Goal: Find specific page/section: Find specific page/section

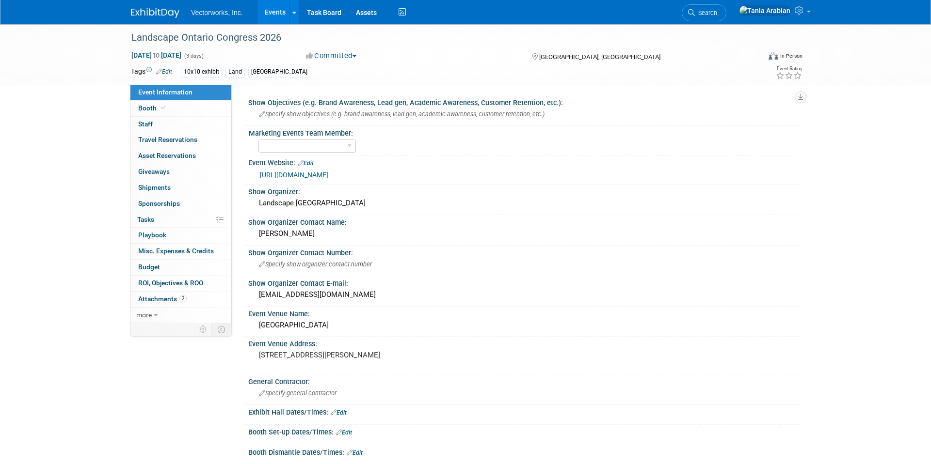
click at [284, 11] on link "Events" at bounding box center [274, 12] width 35 height 24
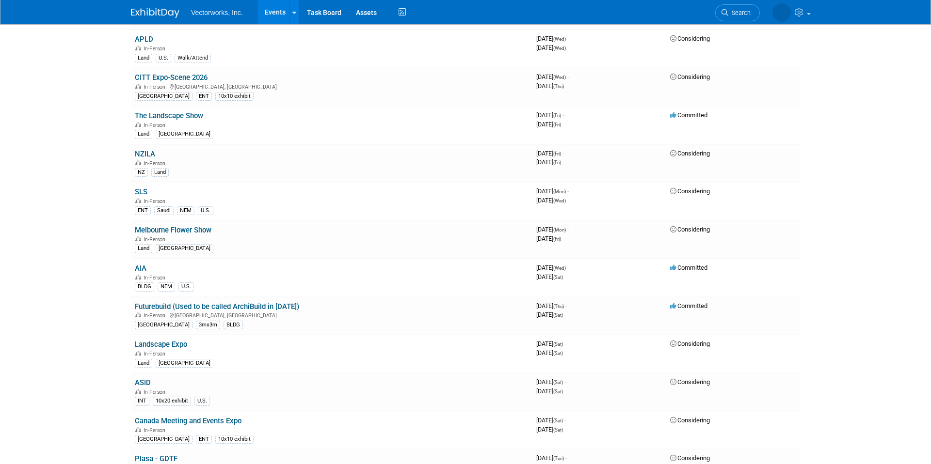
scroll to position [1029, 0]
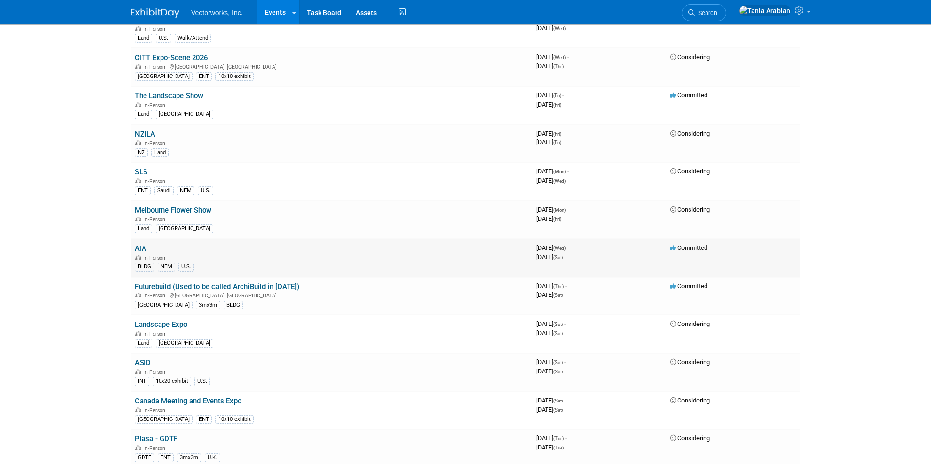
click at [140, 252] on link "AIA" at bounding box center [141, 248] width 12 height 9
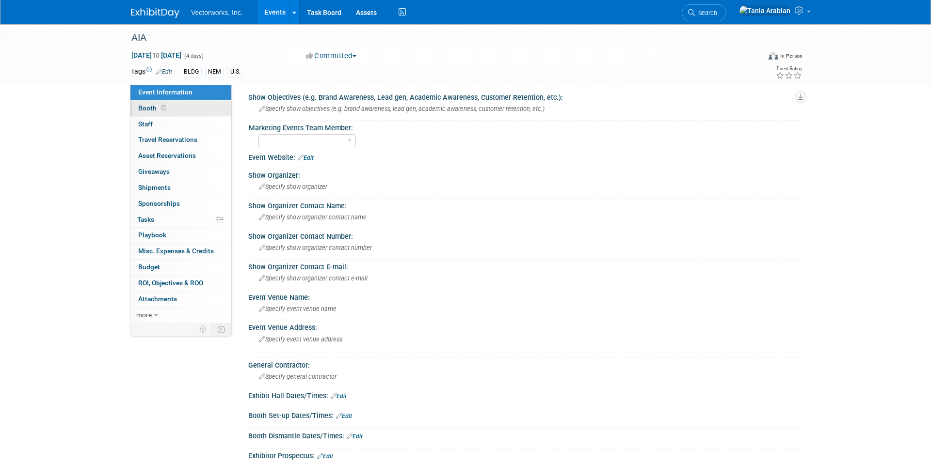
scroll to position [3, 0]
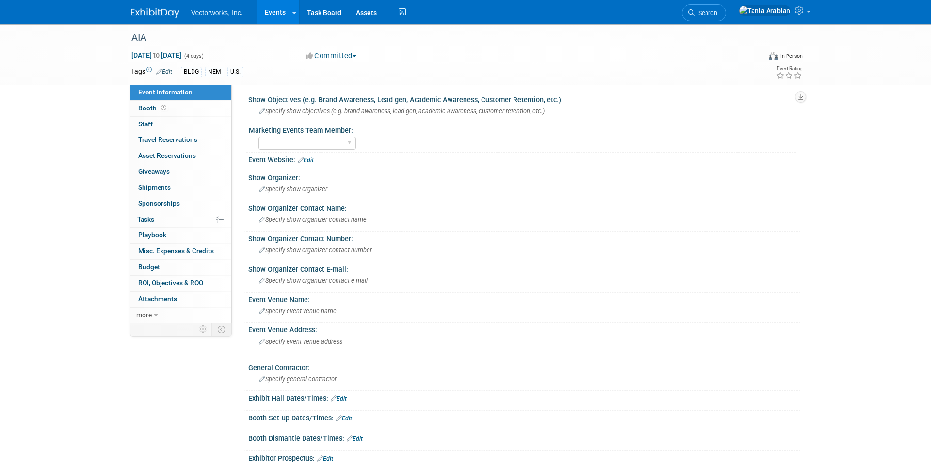
click at [271, 16] on link "Events" at bounding box center [274, 12] width 35 height 24
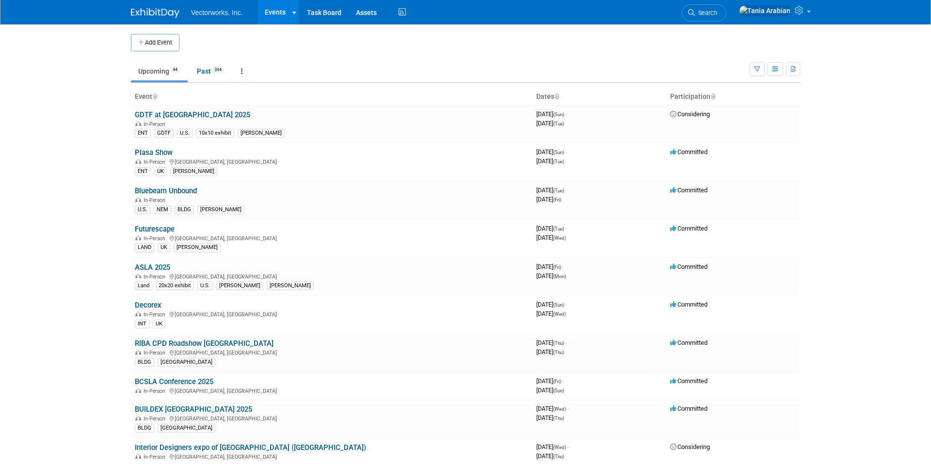
scroll to position [1, 0]
click at [207, 69] on link "Past 394" at bounding box center [211, 70] width 42 height 18
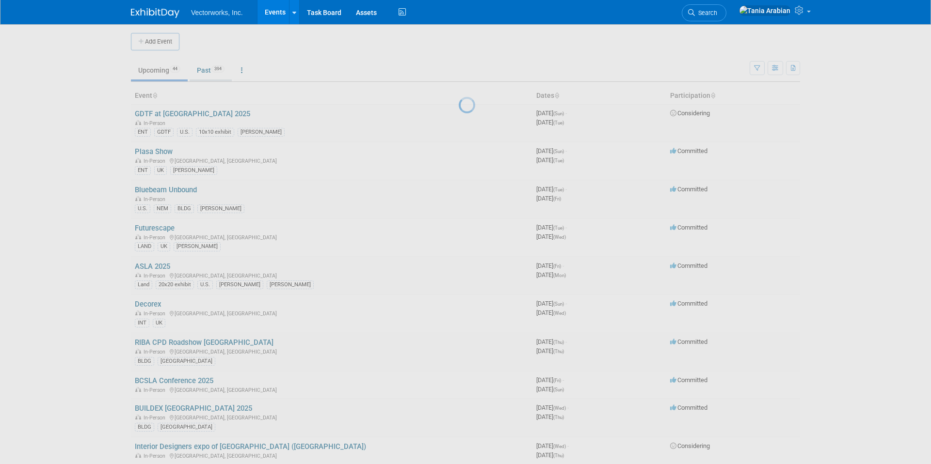
scroll to position [2, 0]
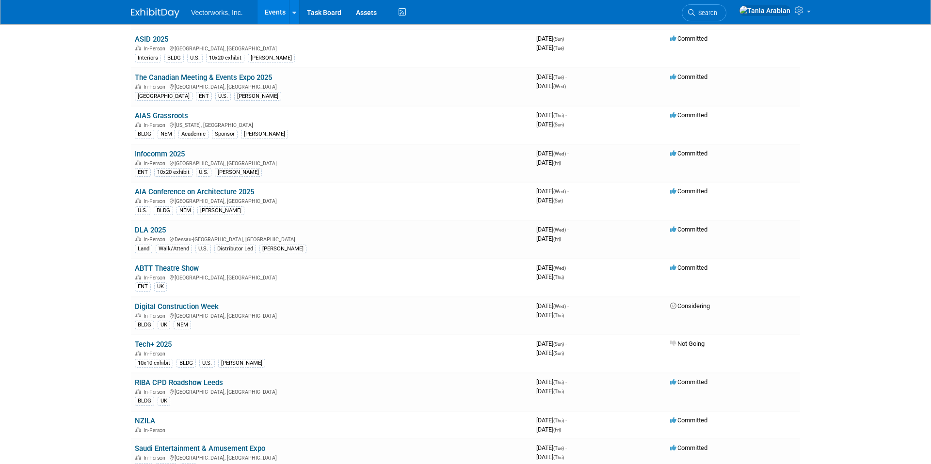
scroll to position [110, 0]
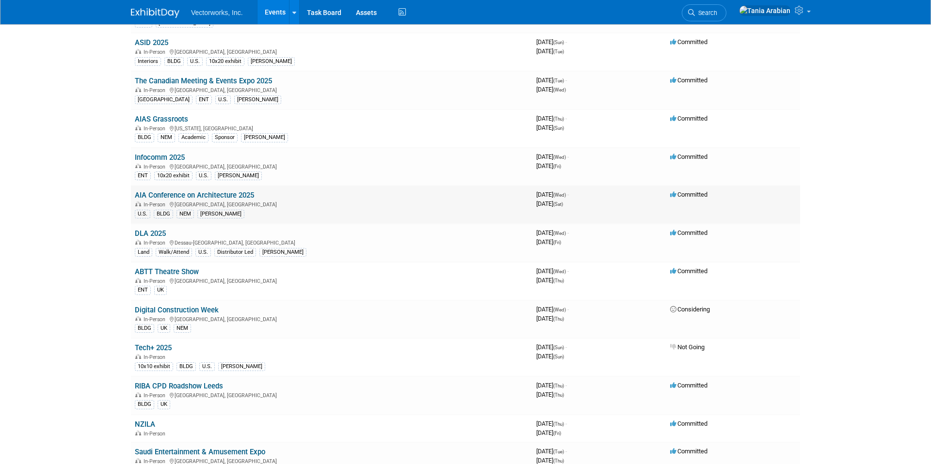
click at [240, 194] on link "AIA Conference on Architecture 2025" at bounding box center [194, 195] width 119 height 9
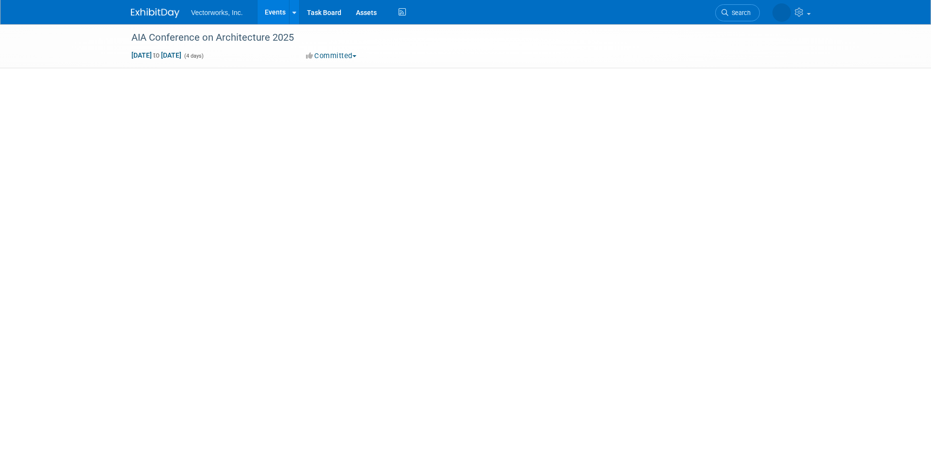
select select "Tania Arabian"
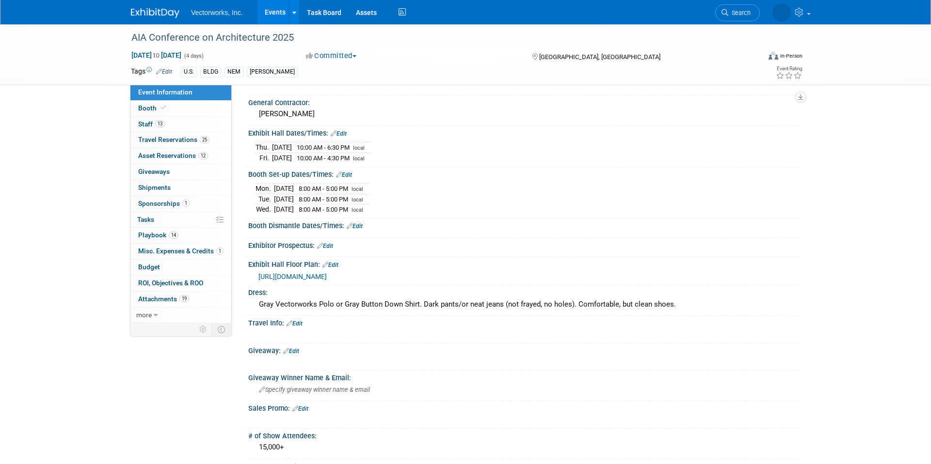
scroll to position [268, 0]
